Goal: Task Accomplishment & Management: Manage account settings

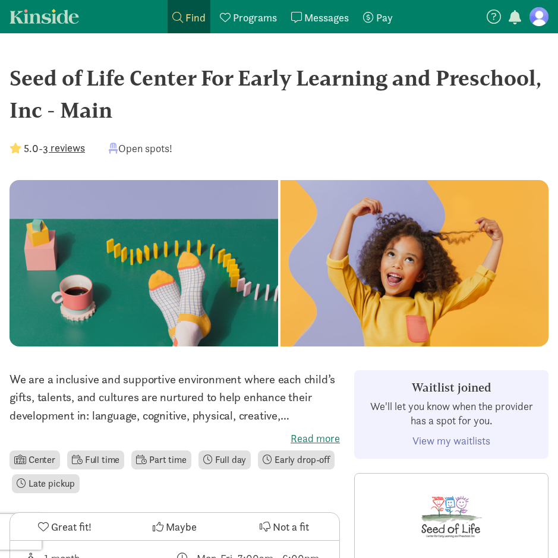
click at [540, 15] on figure at bounding box center [538, 16] width 19 height 19
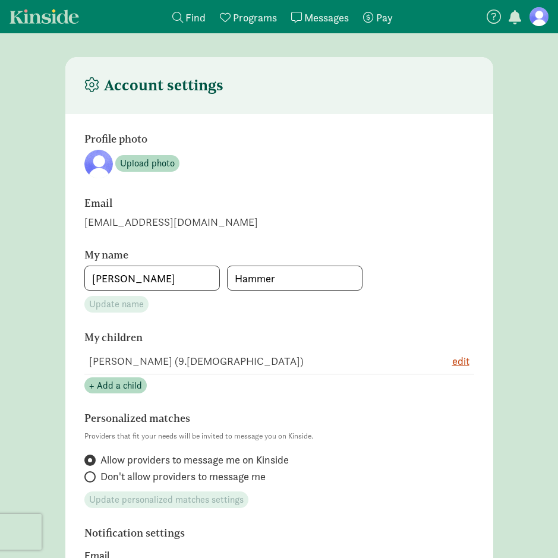
click at [514, 19] on span "button" at bounding box center [514, 17] width 12 height 14
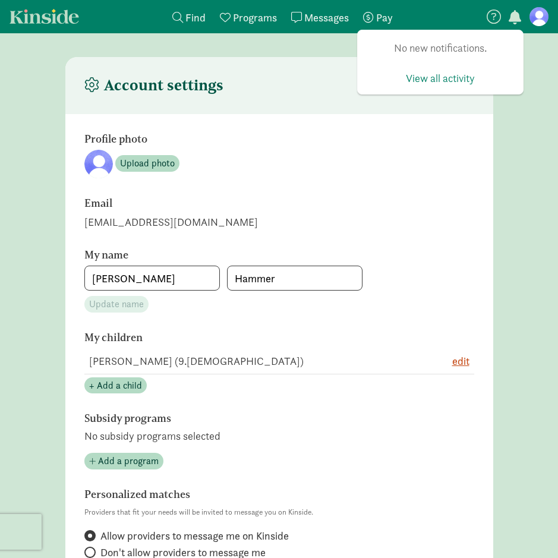
click at [251, 13] on span "Programs" at bounding box center [255, 18] width 44 height 14
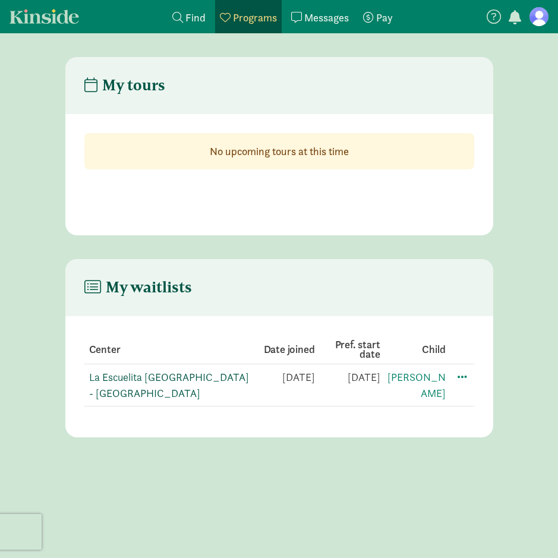
click at [192, 380] on link "La Escuelita [GEOGRAPHIC_DATA] - [GEOGRAPHIC_DATA]" at bounding box center [169, 385] width 160 height 30
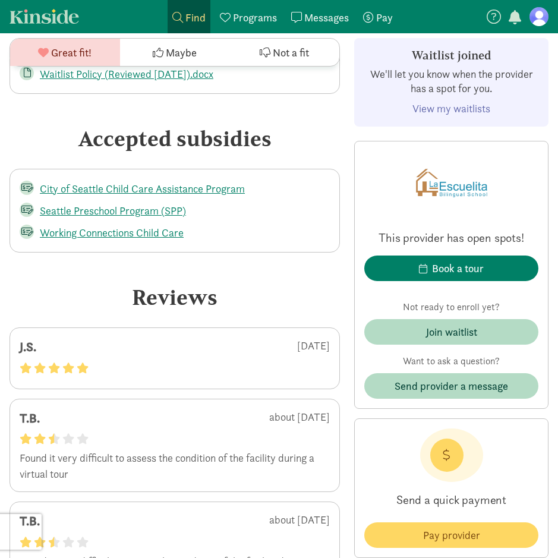
scroll to position [2672, 0]
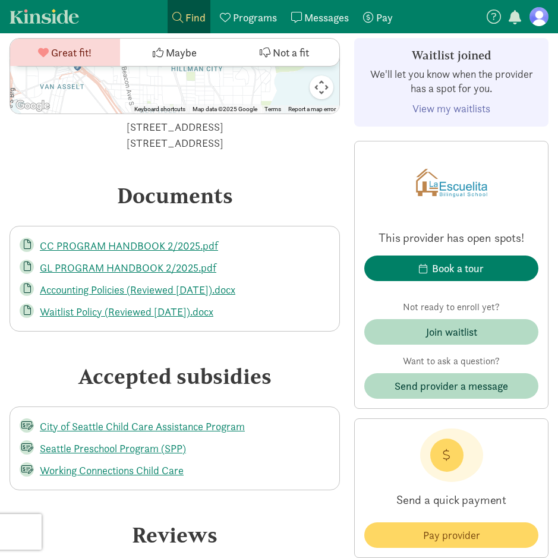
click at [464, 107] on link "View my waitlists" at bounding box center [451, 109] width 78 height 14
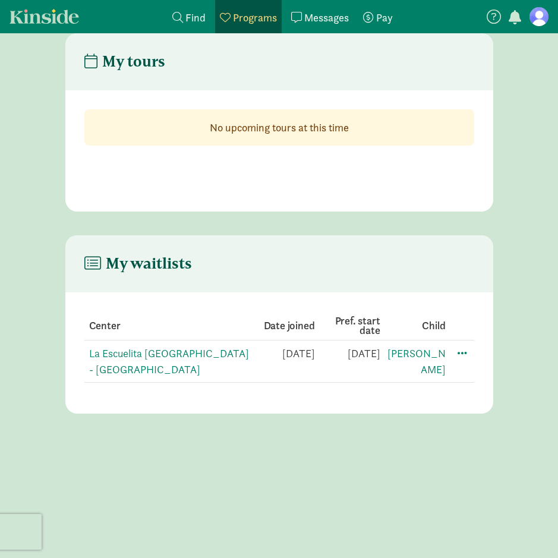
click at [377, 23] on span "Pay" at bounding box center [384, 18] width 17 height 14
